Goal: Check status: Check status

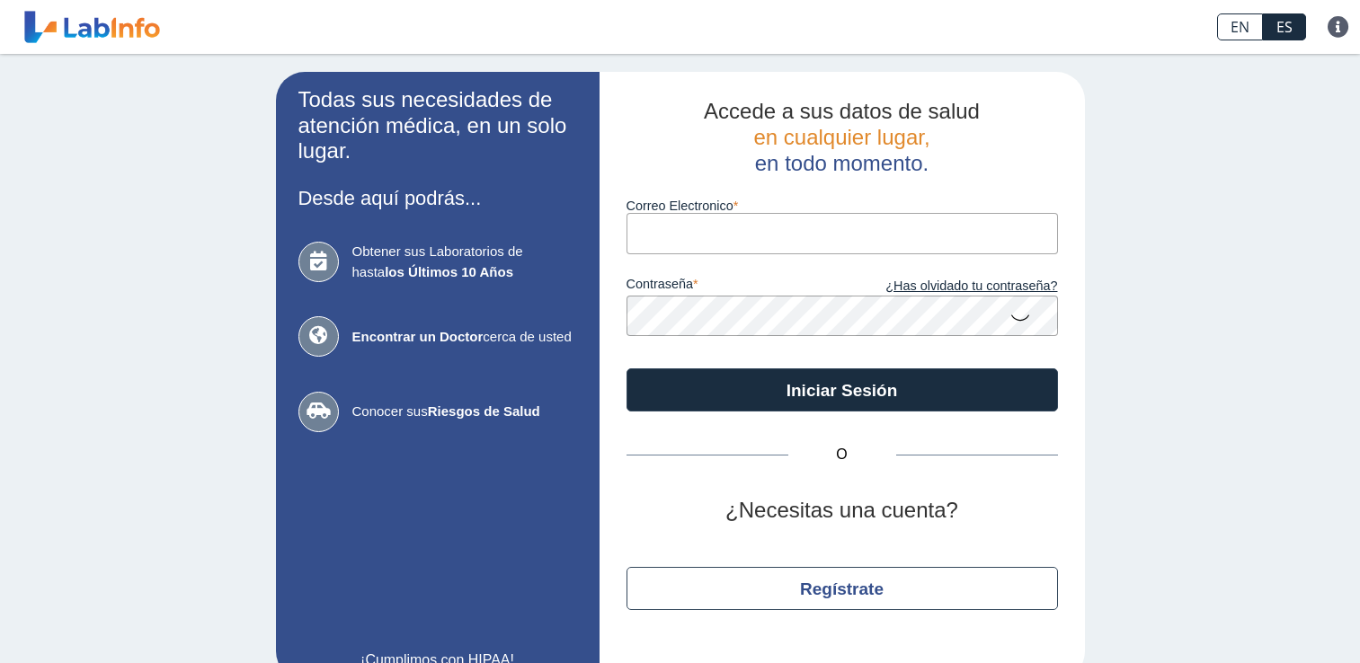
type input "[EMAIL_ADDRESS][DOMAIN_NAME]"
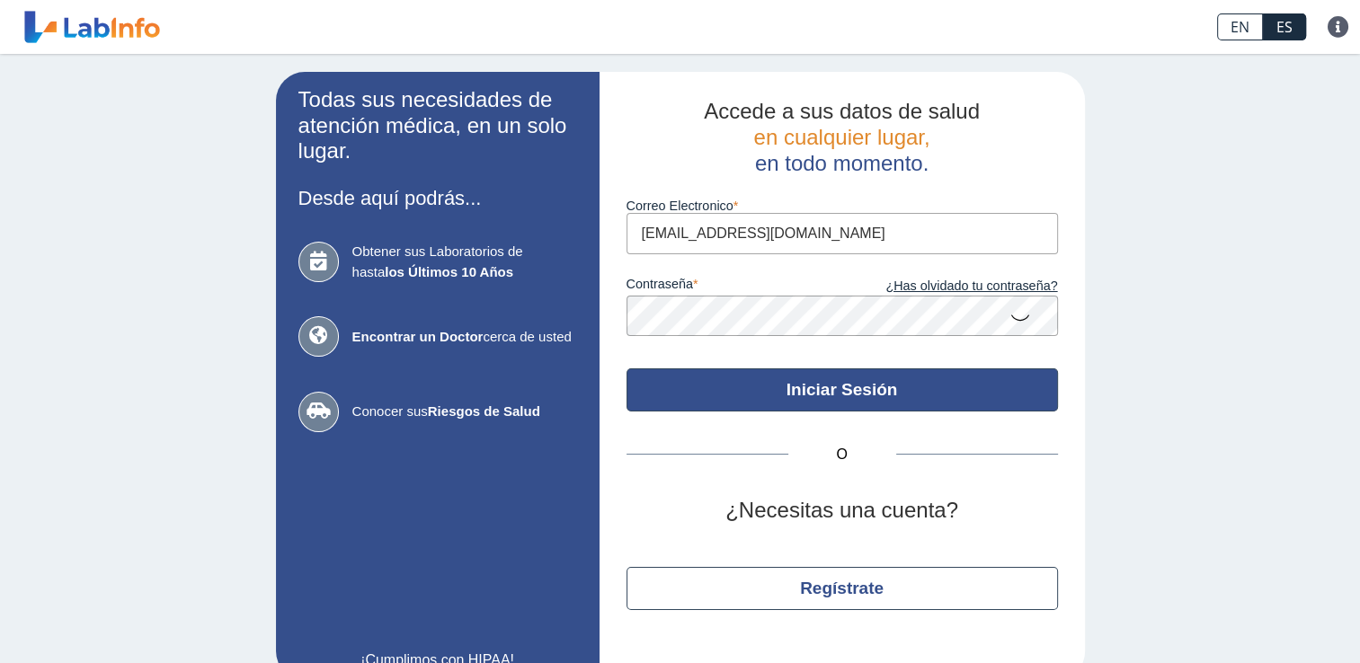
drag, startPoint x: 0, startPoint y: 0, endPoint x: 834, endPoint y: 408, distance: 928.6
click at [834, 408] on button "Iniciar Sesión" at bounding box center [842, 390] width 431 height 43
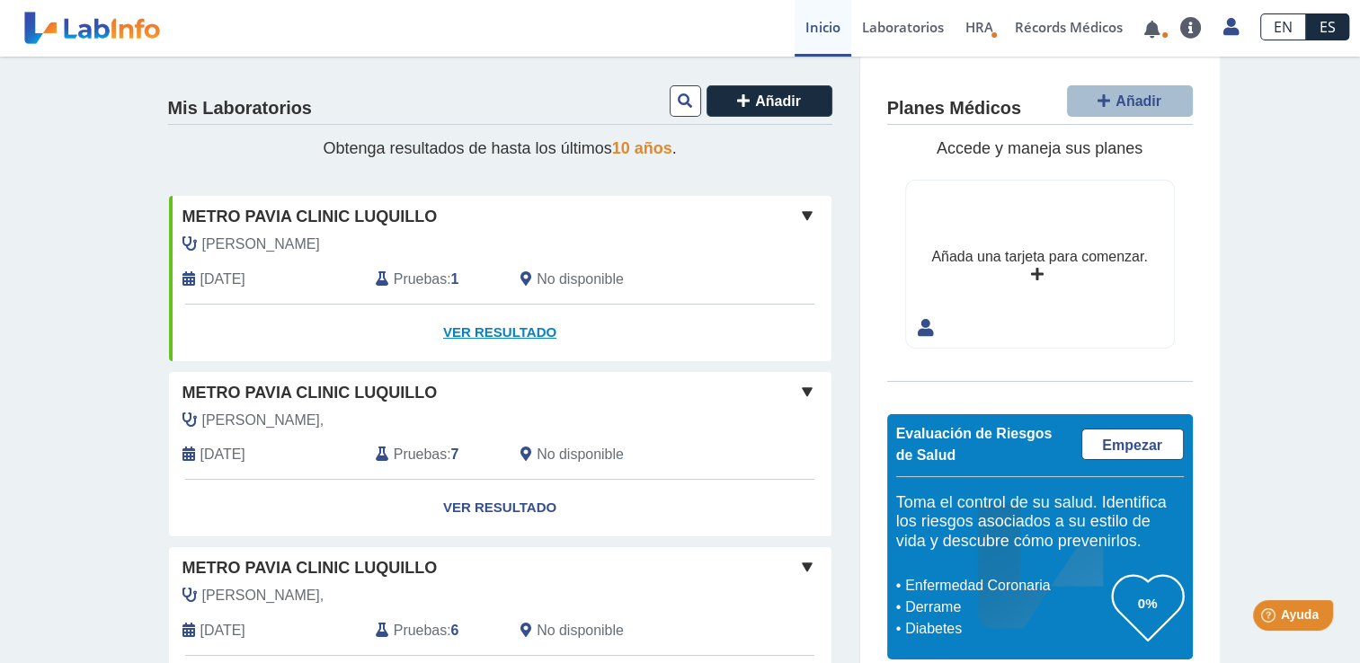
click at [482, 327] on link "Ver Resultado" at bounding box center [500, 333] width 662 height 57
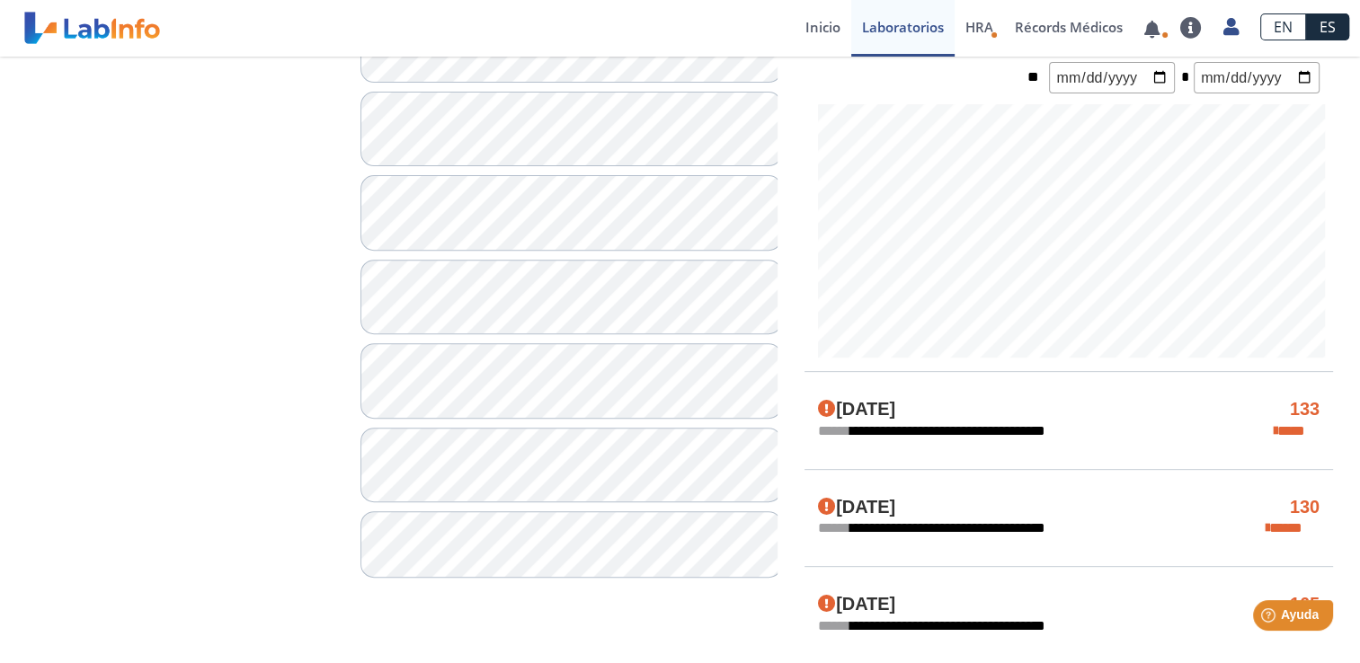
scroll to position [629, 0]
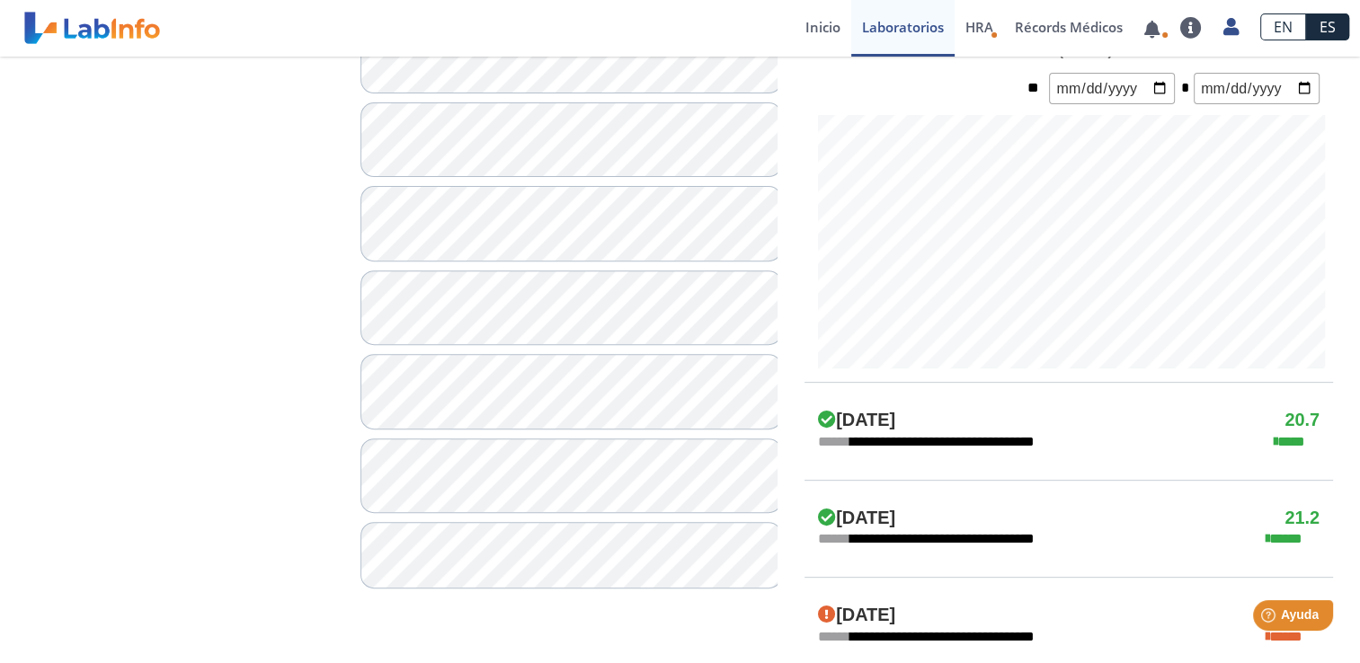
scroll to position [110, 0]
